Goal: Download file/media

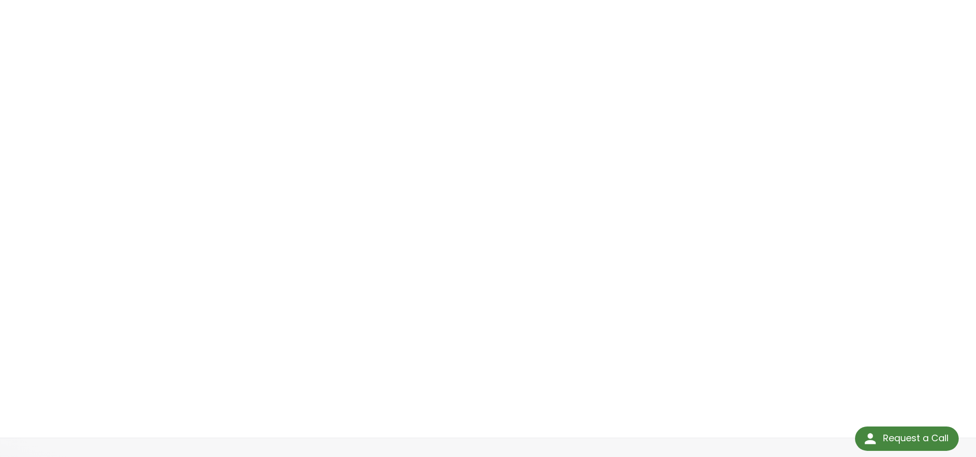
scroll to position [207, 0]
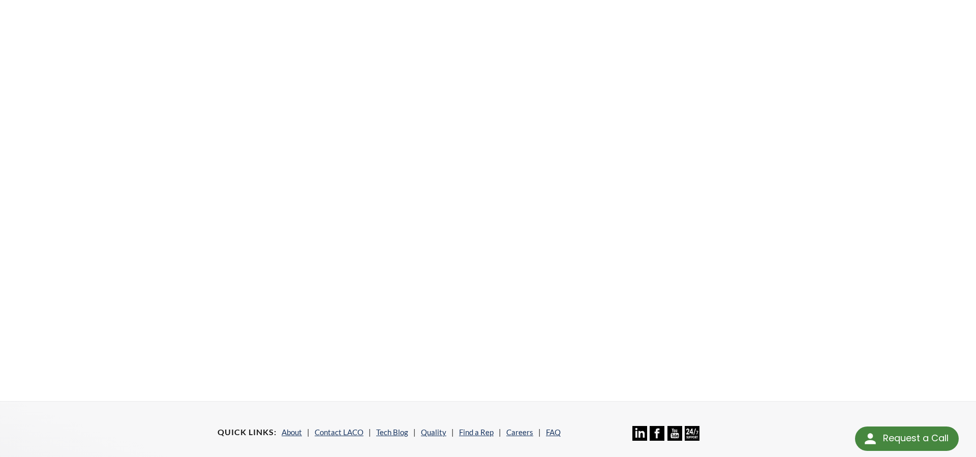
click at [774, 123] on div "Helium Bombing Systems Click Here To Download" at bounding box center [488, 122] width 651 height 526
click at [786, 100] on div "Helium Bombing Systems Click Here To Download" at bounding box center [488, 122] width 651 height 526
click at [790, 162] on div "Helium Bombing Systems Click Here To Download" at bounding box center [488, 122] width 651 height 526
click at [788, 230] on div "Helium Bombing Systems Click Here To Download" at bounding box center [488, 122] width 651 height 526
click at [787, 302] on div "Helium Bombing Systems Click Here To Download" at bounding box center [488, 122] width 651 height 526
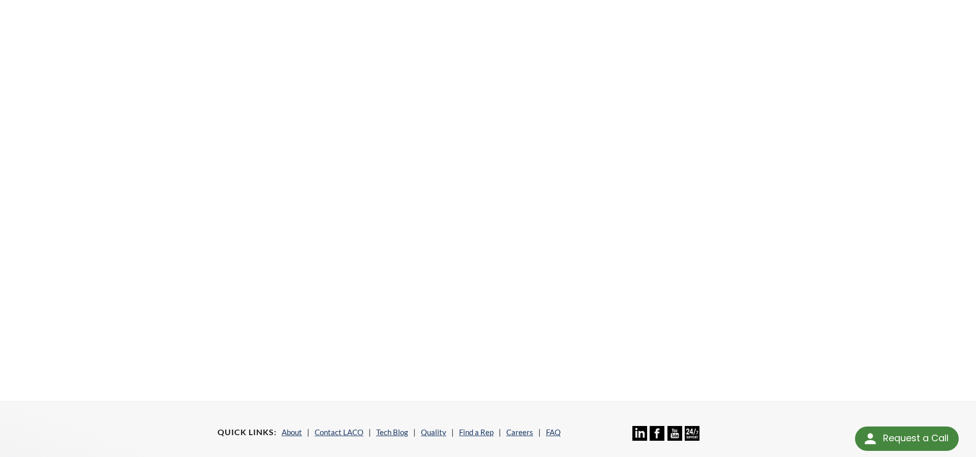
click at [801, 238] on div "Helium Bombing Systems Click Here To Download" at bounding box center [488, 122] width 651 height 526
click at [792, 131] on div "Helium Bombing Systems Click Here To Download" at bounding box center [488, 122] width 651 height 526
click at [791, 102] on div "Helium Bombing Systems Click Here To Download" at bounding box center [488, 122] width 651 height 526
click at [790, 162] on div "Helium Bombing Systems Click Here To Download" at bounding box center [488, 122] width 651 height 526
click at [787, 86] on div "Helium Bombing Systems Click Here To Download" at bounding box center [488, 122] width 651 height 526
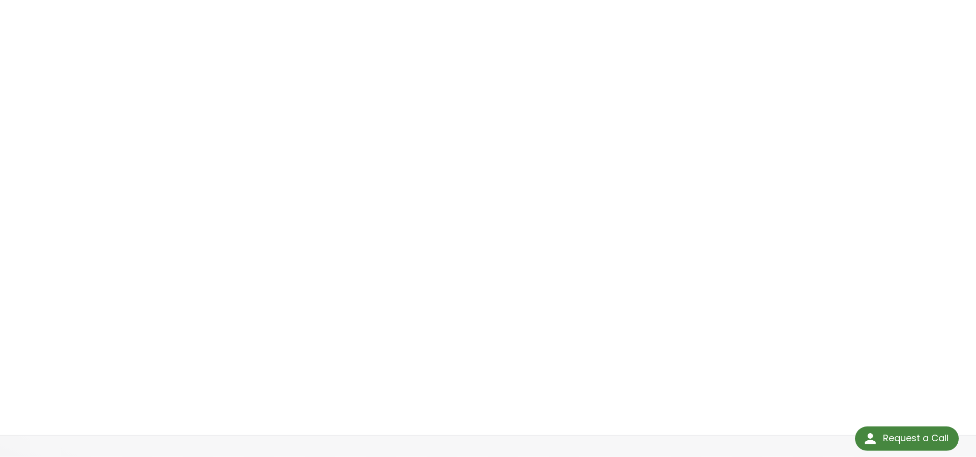
scroll to position [156, 0]
click at [794, 131] on div "Helium Bombing Systems Click Here To Download" at bounding box center [488, 174] width 651 height 526
click at [794, 36] on div "Helium Bombing Systems Click Here To Download" at bounding box center [488, 174] width 651 height 526
